Goal: Information Seeking & Learning: Learn about a topic

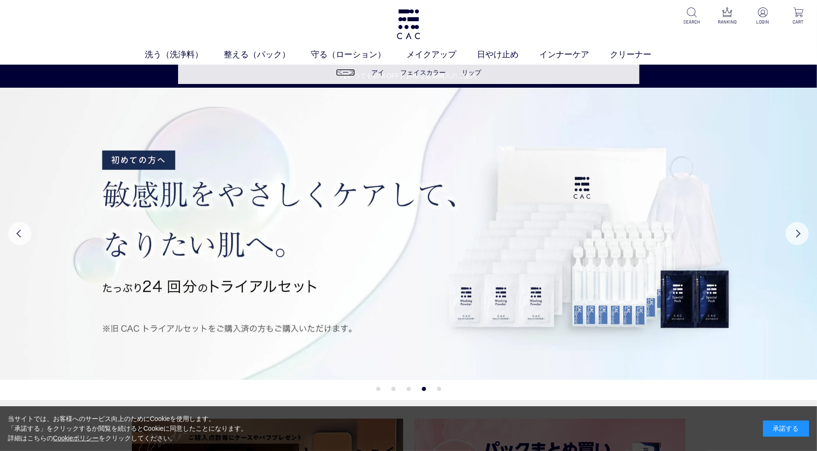
click at [340, 70] on link "ベース" at bounding box center [345, 72] width 19 height 7
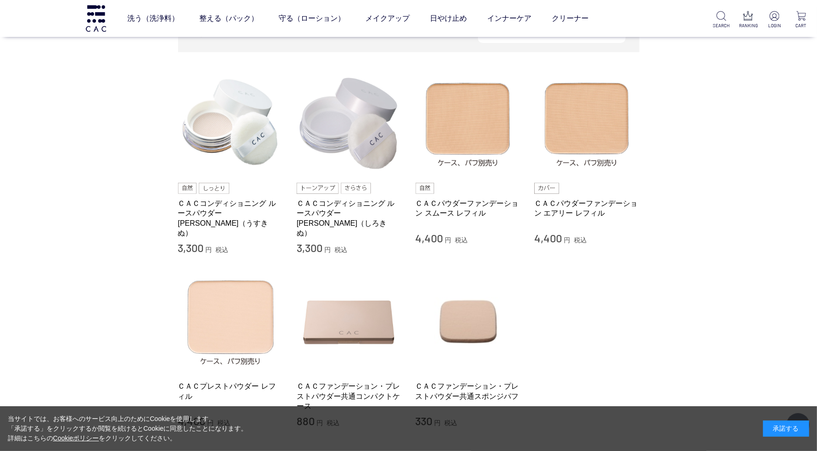
scroll to position [231, 0]
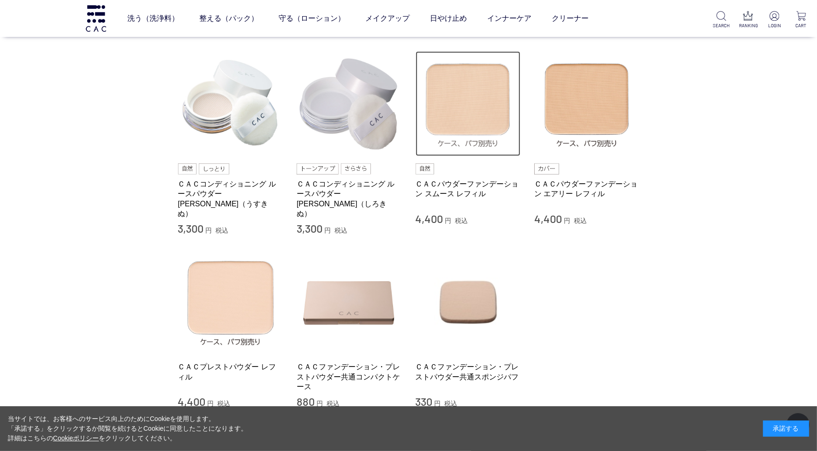
click at [451, 104] on img at bounding box center [468, 103] width 105 height 105
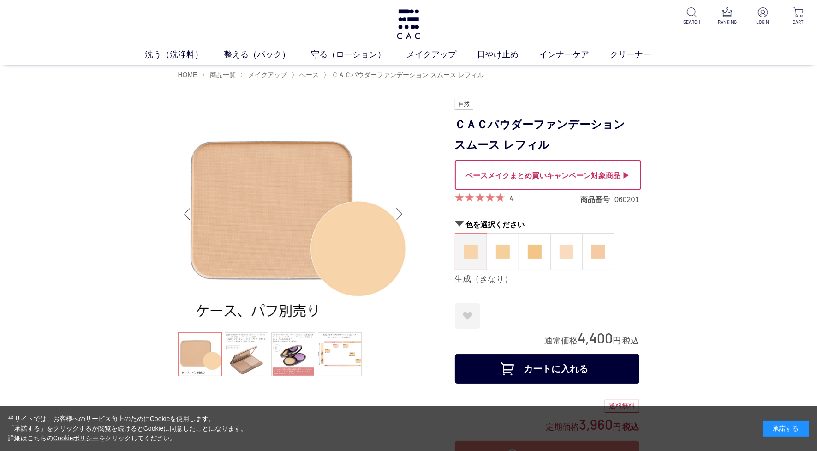
click at [274, 224] on img at bounding box center [293, 214] width 231 height 231
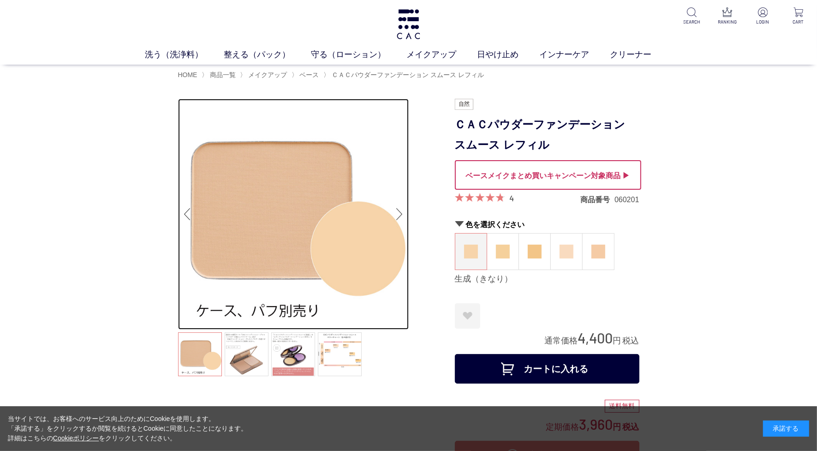
click at [271, 196] on img at bounding box center [293, 214] width 231 height 231
click at [229, 154] on img at bounding box center [293, 214] width 231 height 231
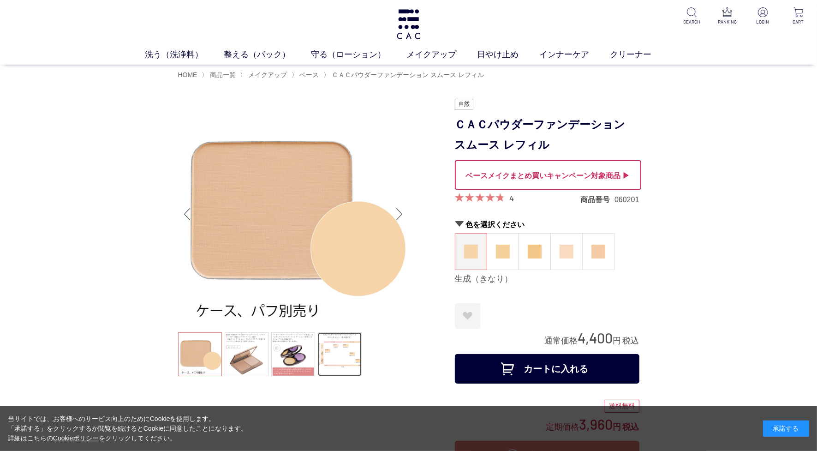
click at [349, 358] on link at bounding box center [340, 354] width 44 height 44
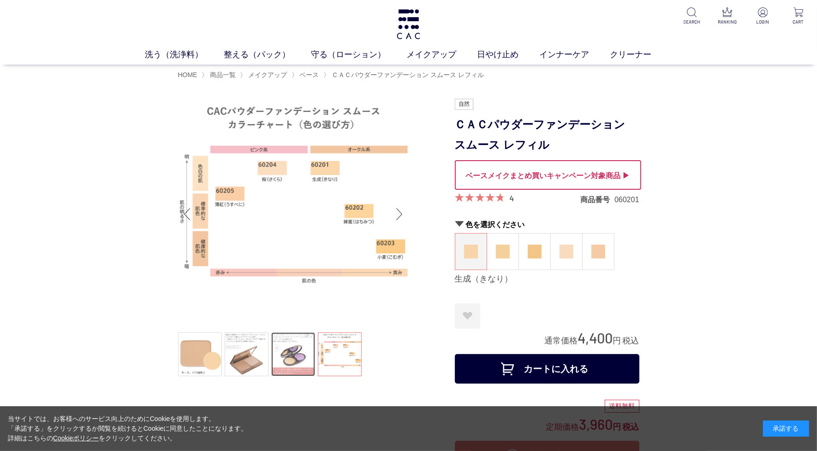
click at [289, 350] on link at bounding box center [293, 354] width 44 height 44
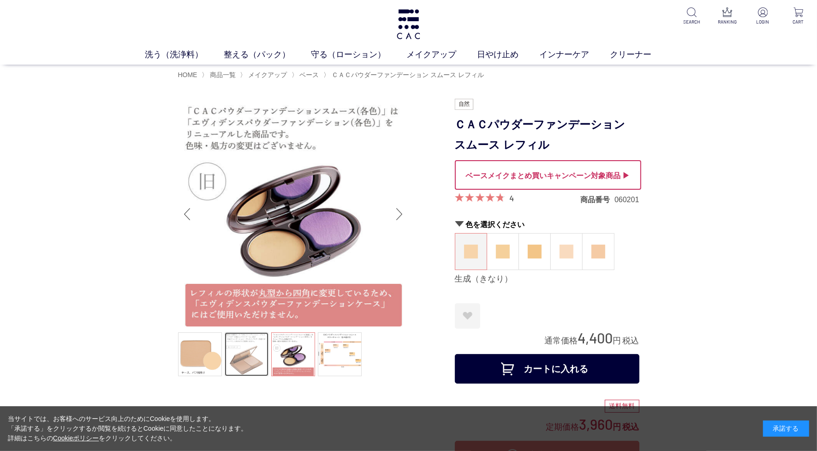
click at [264, 349] on link at bounding box center [247, 354] width 44 height 44
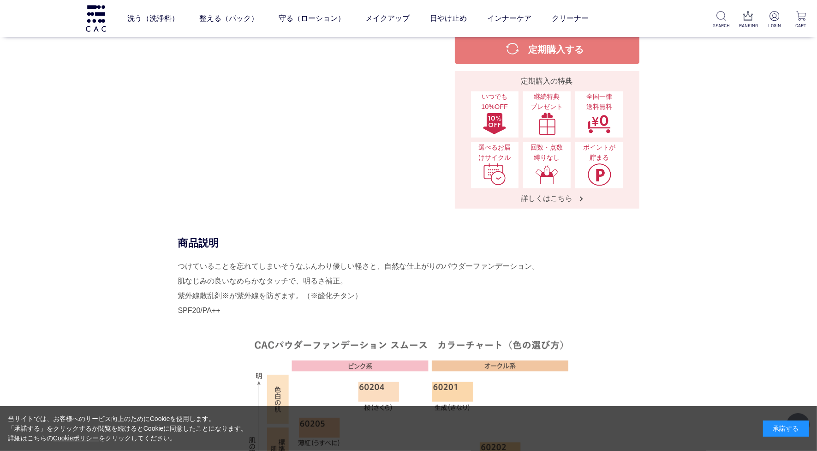
scroll to position [404, 0]
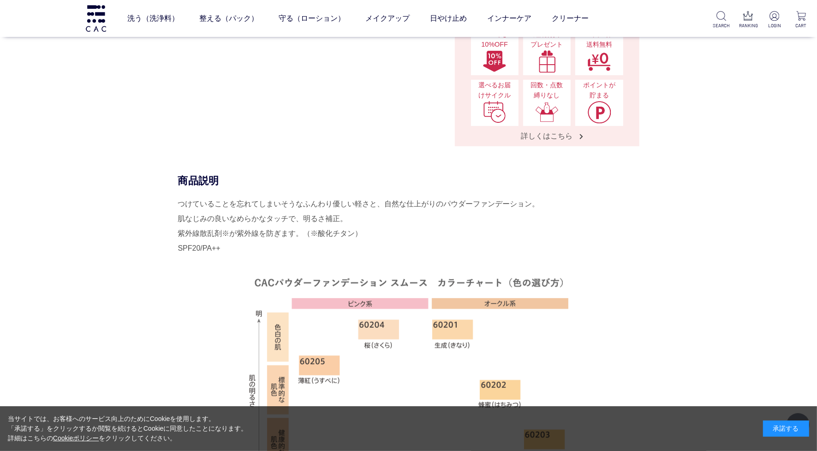
drag, startPoint x: 166, startPoint y: 199, endPoint x: 238, endPoint y: 247, distance: 86.9
click at [238, 247] on div "商品説明 つけていることを忘れてしまいそうなふんわり優しい軽さと、自然な仕上がりのパウダーファンデーション。 肌なじみの良いなめらかなタッチで、明るさ補正。 …" at bounding box center [408, 353] width 461 height 359
drag, startPoint x: 238, startPoint y: 246, endPoint x: 236, endPoint y: 225, distance: 20.9
copy div "商品説明 つけていることを忘れてしまいそうなふんわり優しい軽さと、自然な仕上がりのパウダーファンデーション。 肌なじみの良いなめらかなタッチで、明るさ補正。 …"
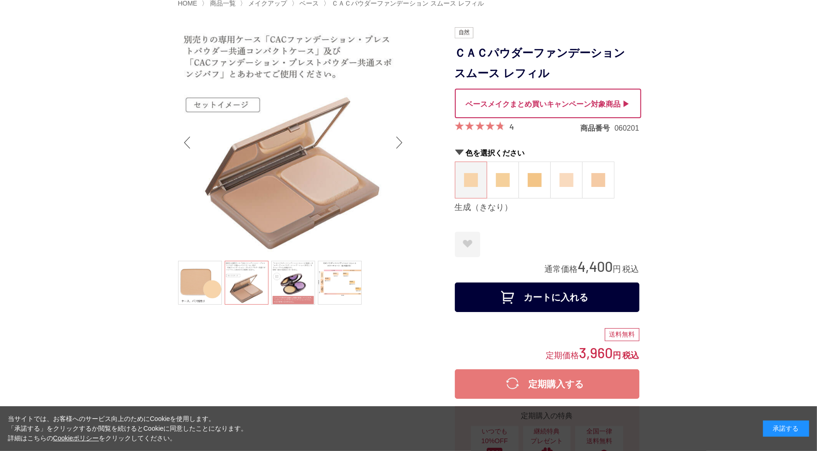
scroll to position [0, 0]
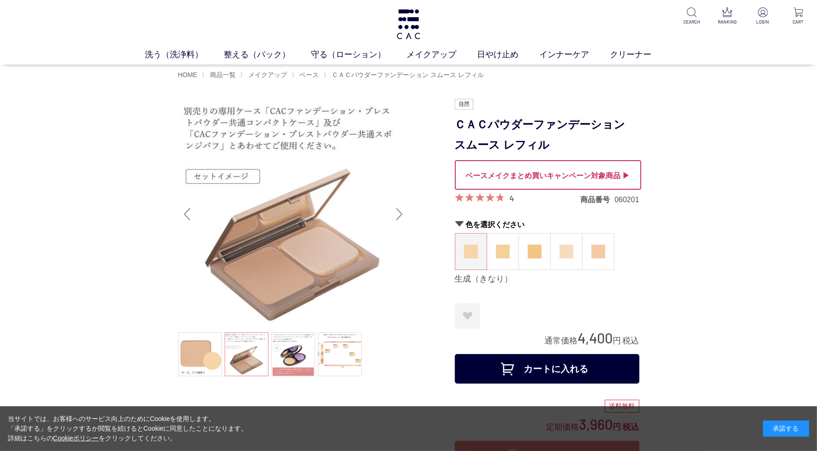
click at [306, 76] on span "ベース" at bounding box center [309, 74] width 19 height 7
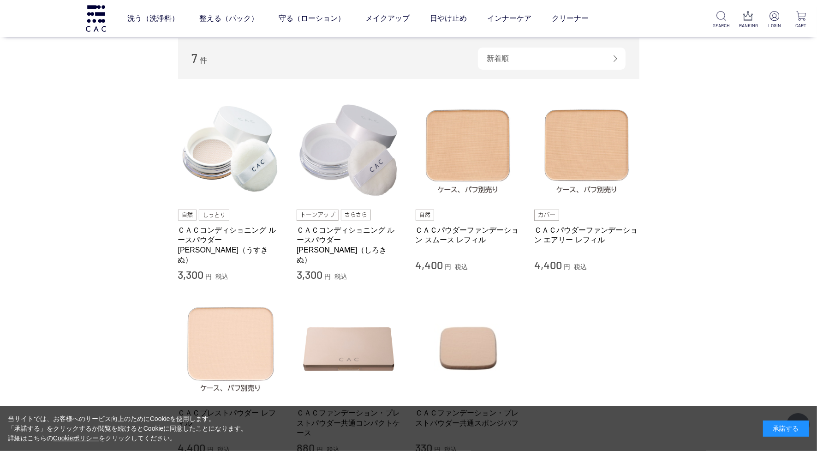
scroll to position [231, 0]
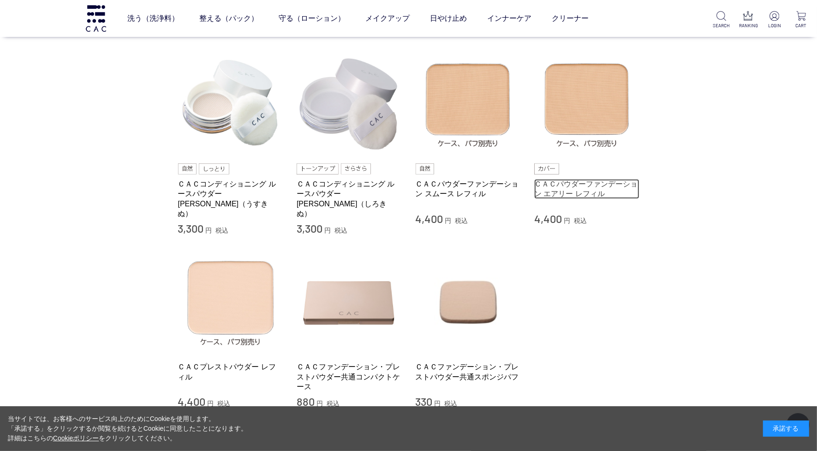
click at [582, 179] on link "ＣＡＣパウダーファンデーション エアリー レフィル" at bounding box center [586, 189] width 105 height 20
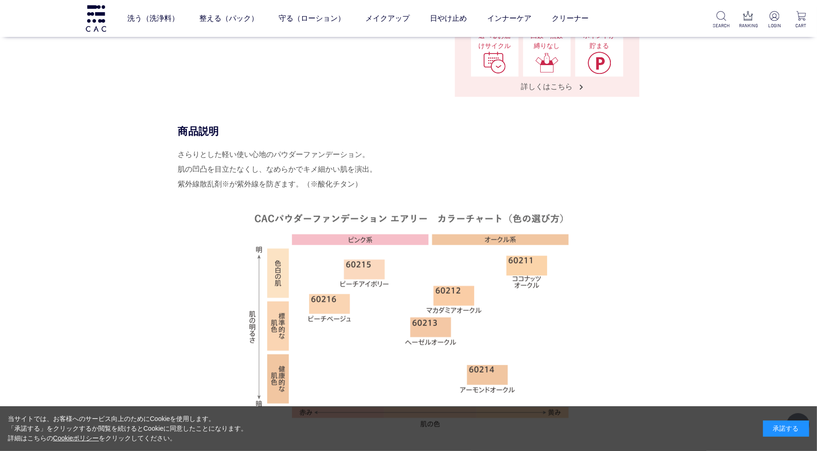
scroll to position [461, 0]
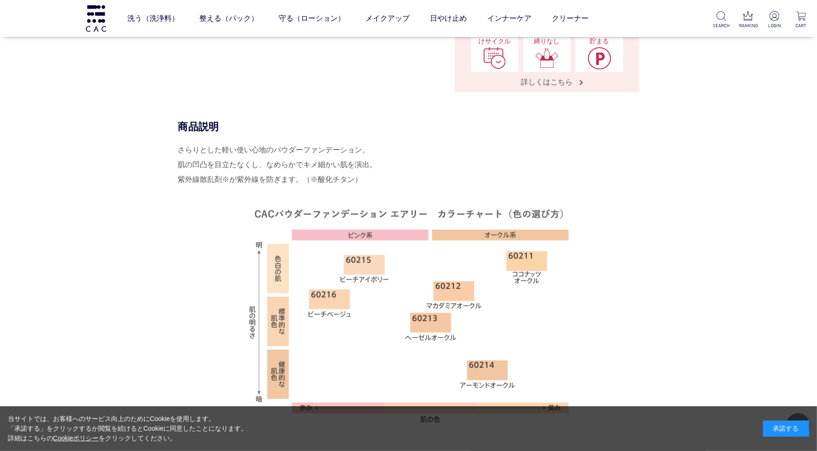
drag, startPoint x: 180, startPoint y: 150, endPoint x: 393, endPoint y: 181, distance: 215.8
click at [393, 181] on div "さらりとした軽い使い心地のパウダーファンデーション。 肌の凹凸を目立たなくし、なめらかでキメ細かい肌を演出。 紫外線散乱剤※が紫外線を防ぎます。（※酸化チタン）" at bounding box center [408, 288] width 461 height 290
drag, startPoint x: 393, startPoint y: 181, endPoint x: 313, endPoint y: 171, distance: 81.4
copy div "さらりとした軽い使い心地のパウダーファンデーション。 肌の凹凸を目立たなくし、なめらかでキメ細かい肌を演出。 紫外線散乱剤※が紫外線を防ぎます。（※酸化チタン）"
